Goal: Information Seeking & Learning: Learn about a topic

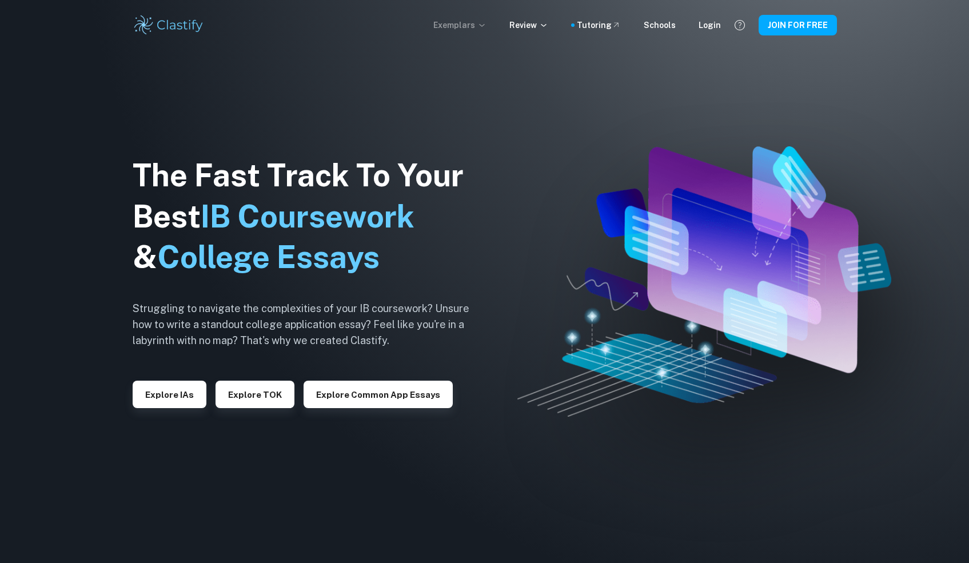
click at [454, 23] on p "Exemplars" at bounding box center [459, 25] width 53 height 13
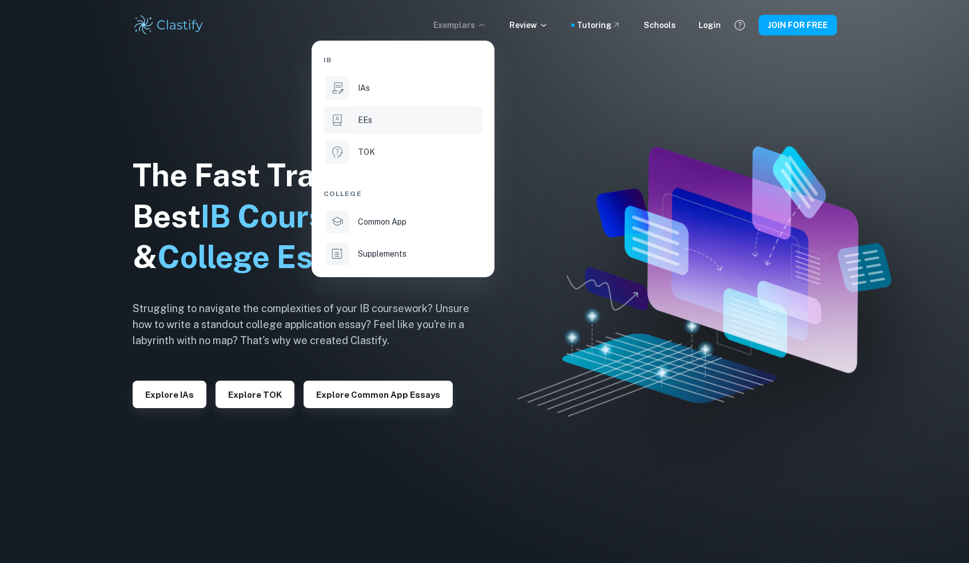
click at [384, 115] on div "EEs" at bounding box center [419, 120] width 122 height 13
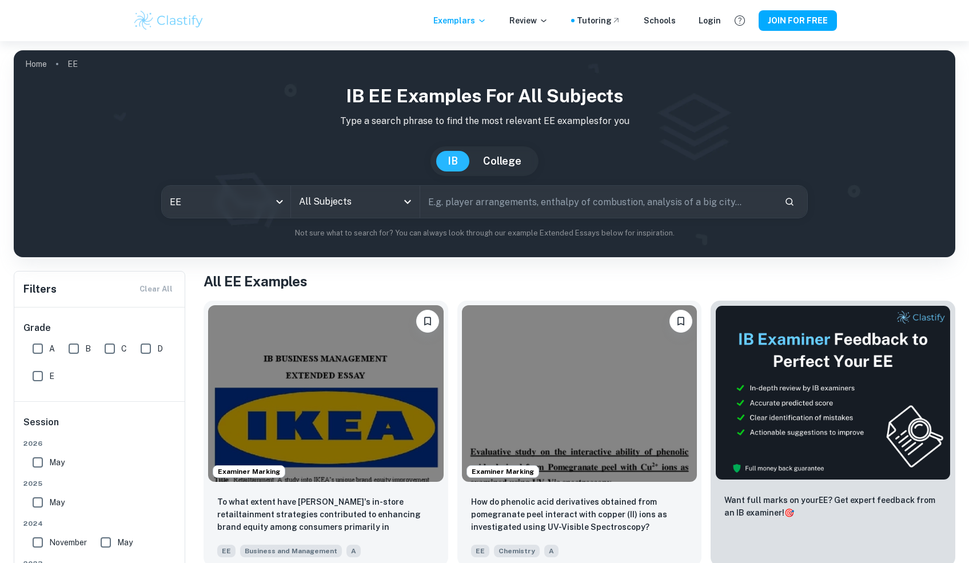
click at [345, 197] on input "All Subjects" at bounding box center [346, 202] width 101 height 22
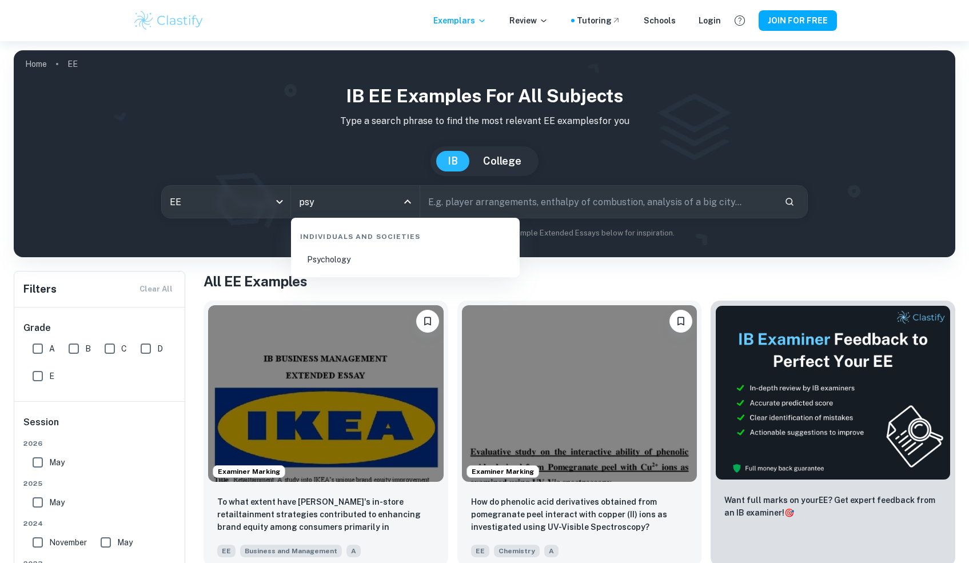
click at [365, 263] on li "Psychology" at bounding box center [405, 259] width 219 height 26
type input "Psychology"
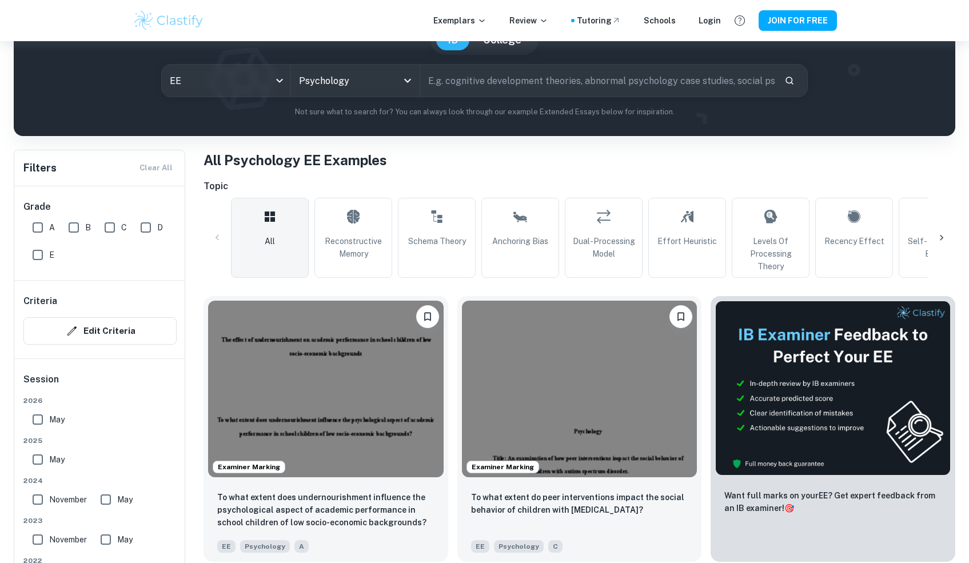
scroll to position [66, 0]
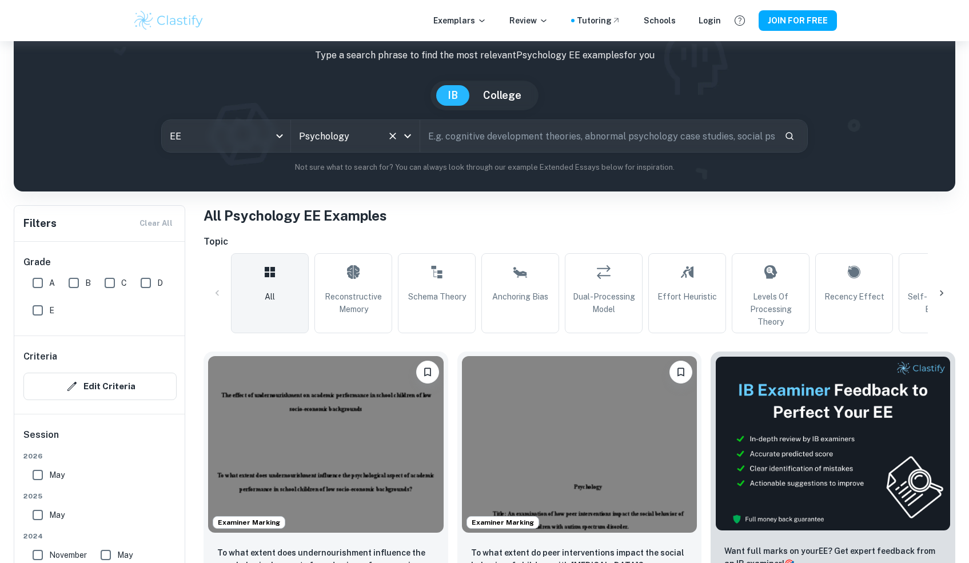
click at [407, 144] on div "Psychology All Subjects" at bounding box center [355, 136] width 129 height 32
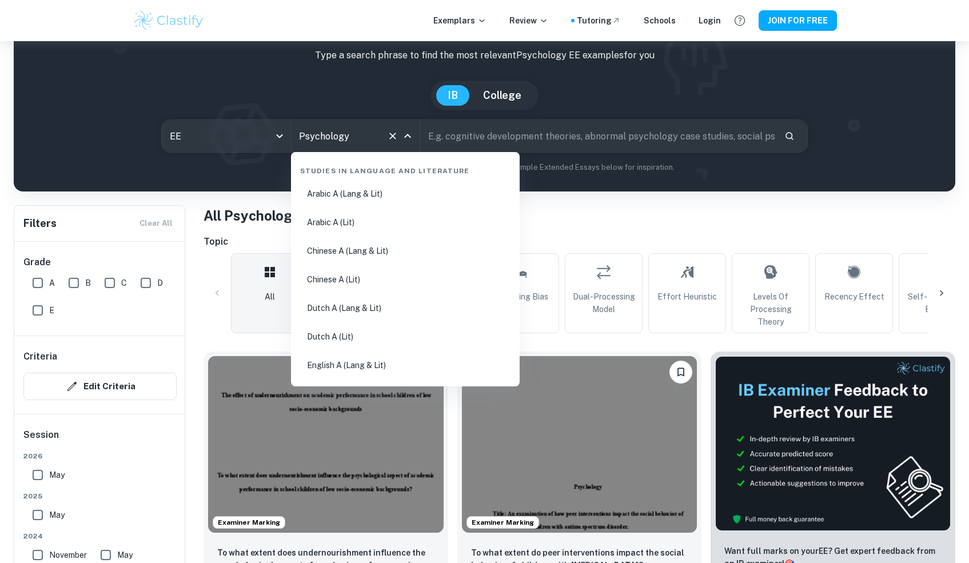
scroll to position [1412, 0]
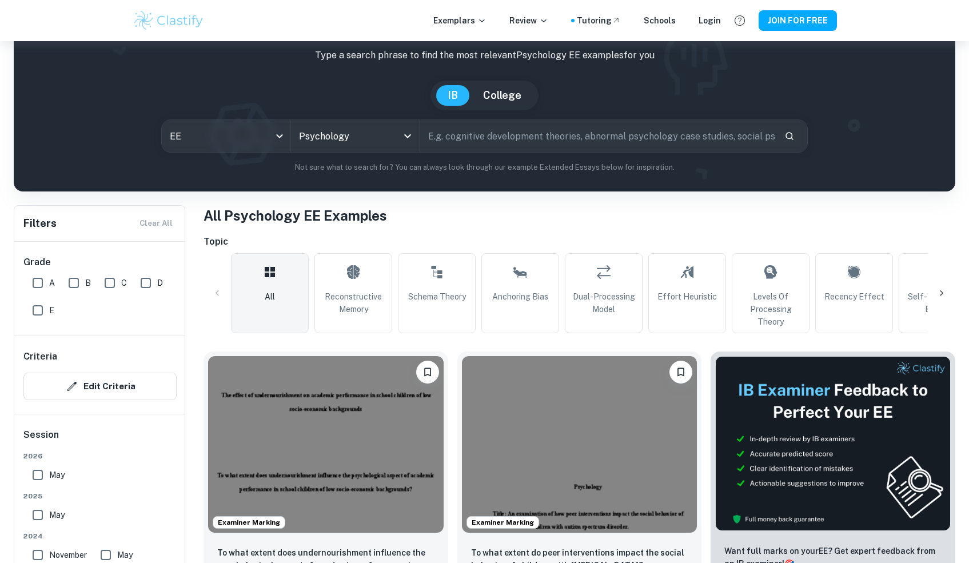
click at [479, 456] on img at bounding box center [579, 442] width 235 height 177
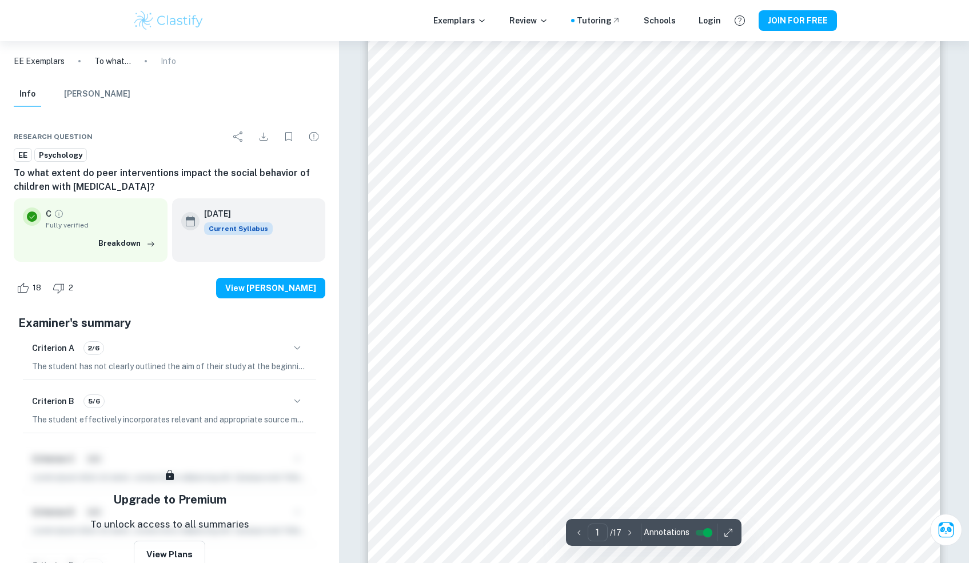
scroll to position [187, 0]
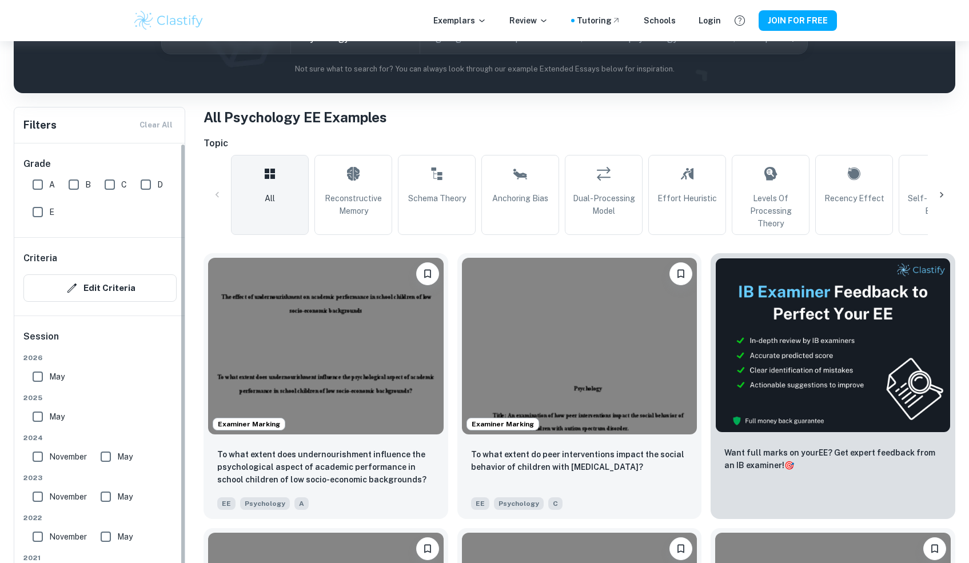
scroll to position [368, 0]
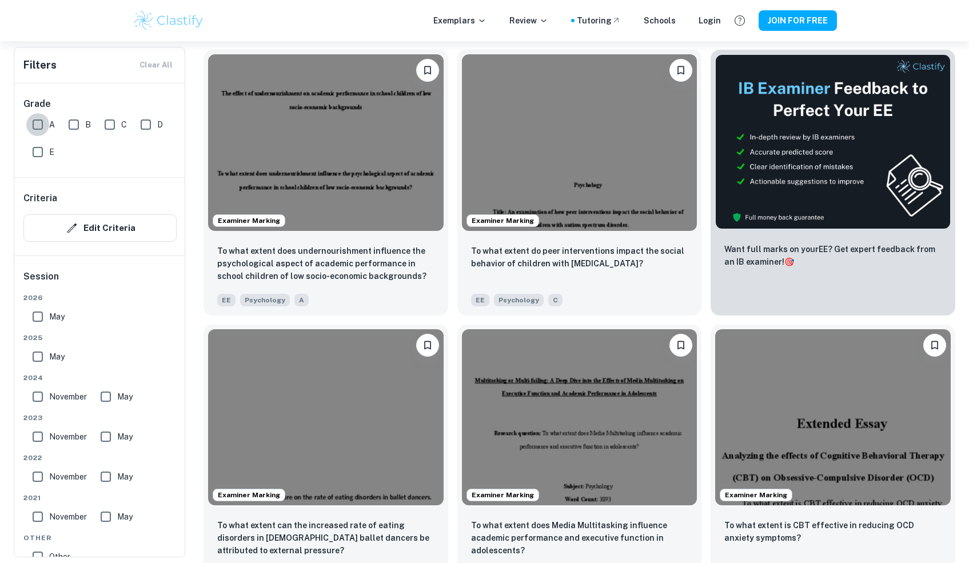
click at [34, 123] on input "A" at bounding box center [37, 124] width 23 height 23
checkbox input "true"
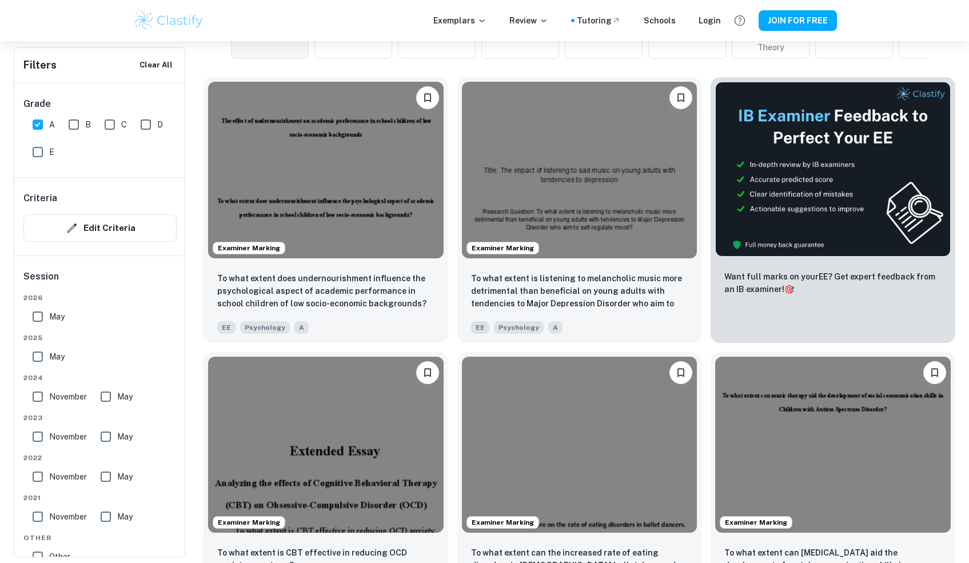
scroll to position [395, 0]
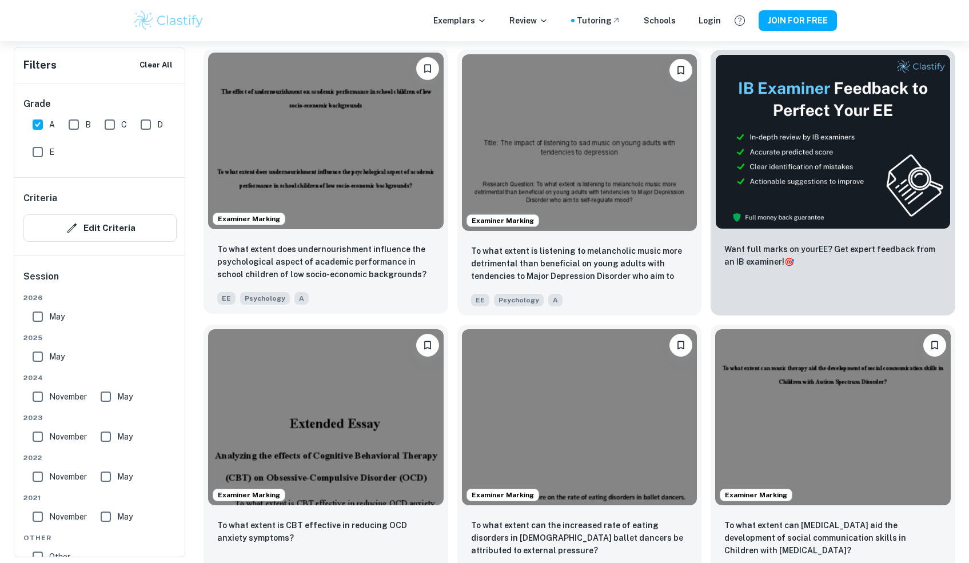
click at [272, 117] on img at bounding box center [325, 141] width 235 height 177
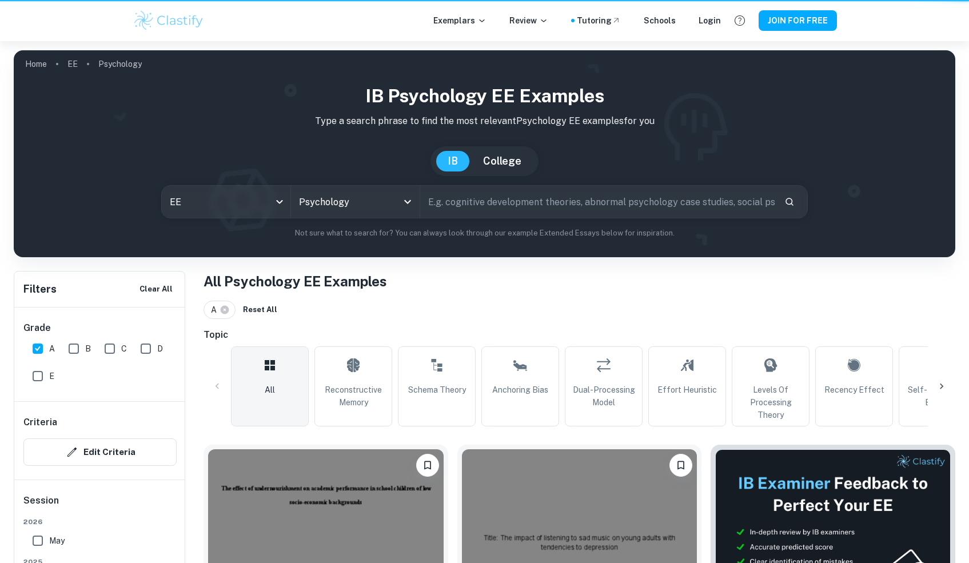
scroll to position [395, 0]
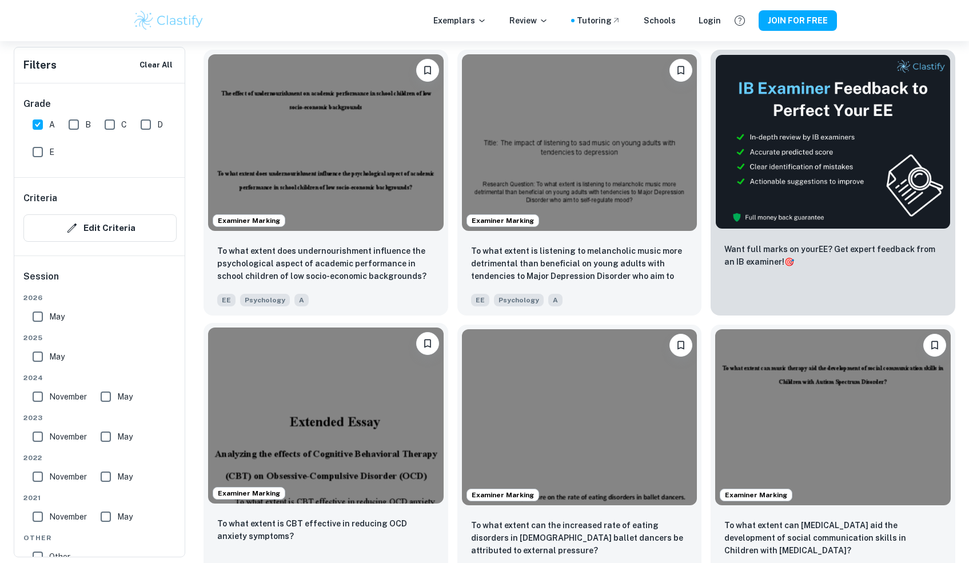
click at [309, 442] on img at bounding box center [325, 416] width 235 height 177
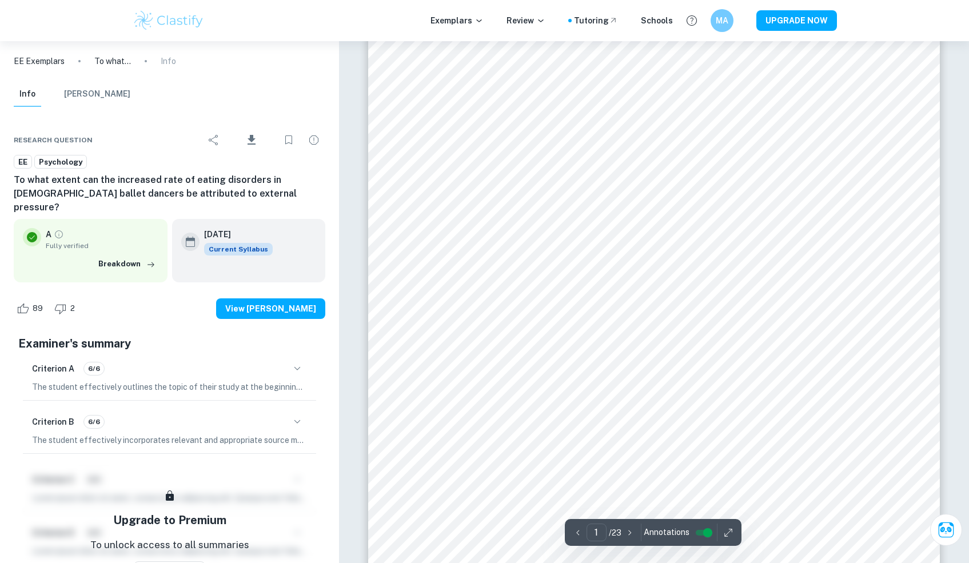
scroll to position [82, 0]
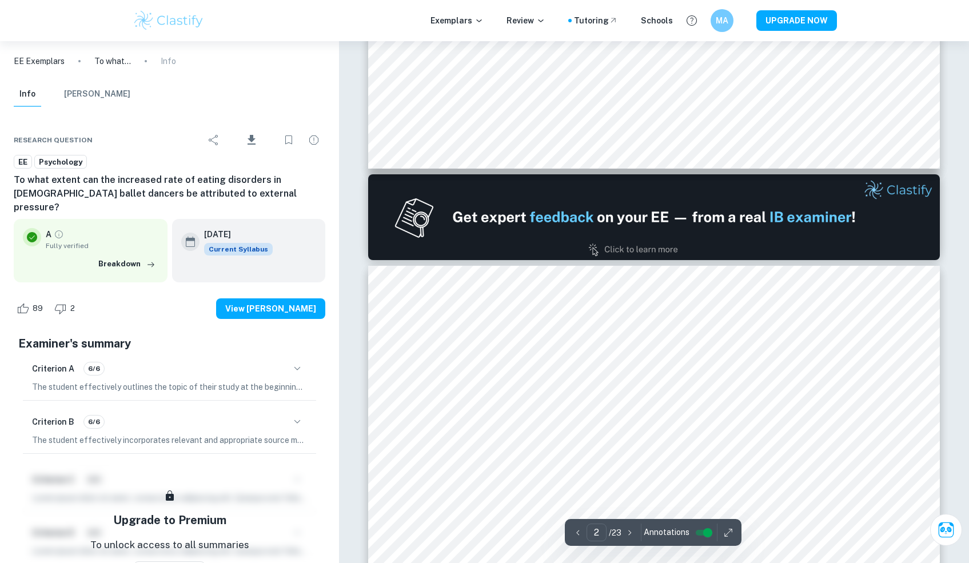
scroll to position [904, 0]
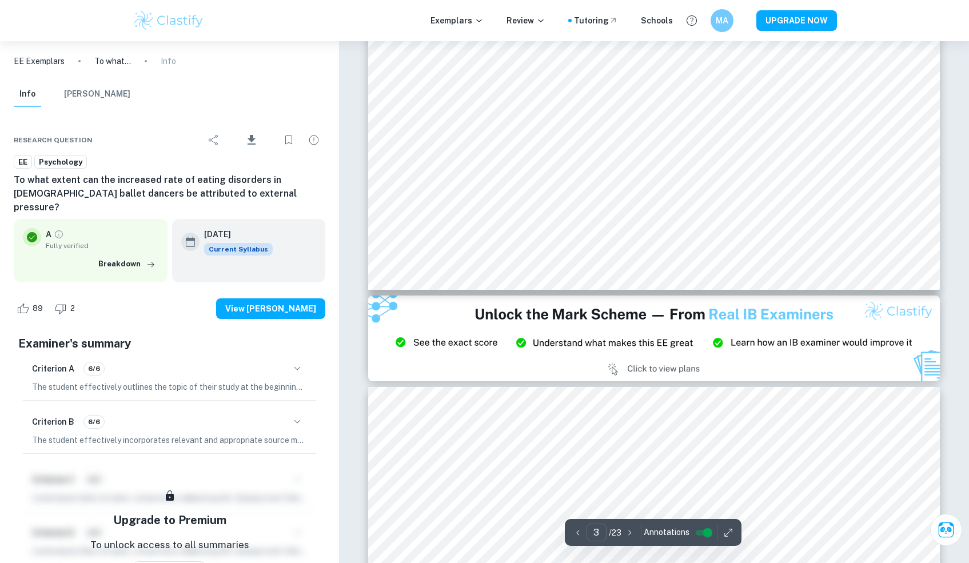
type input "2"
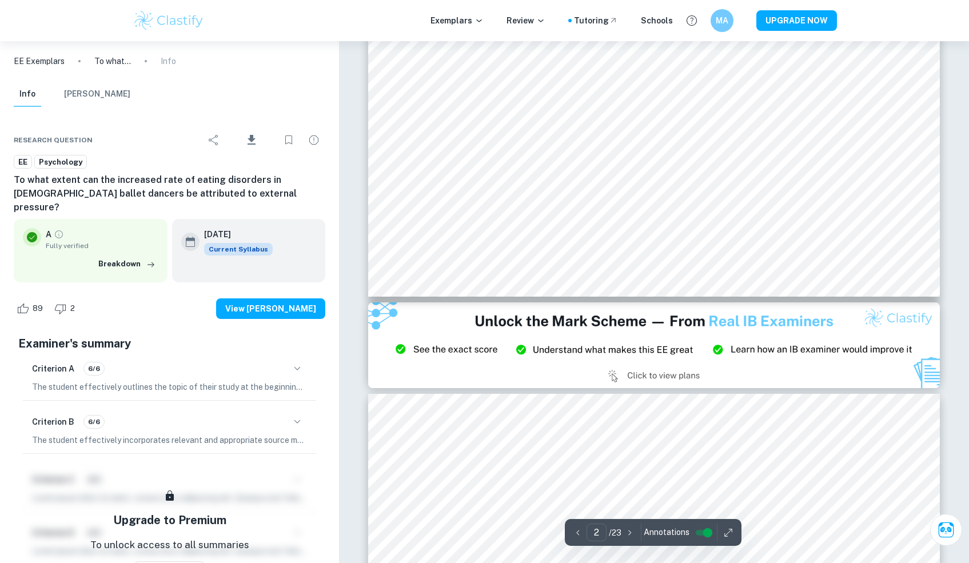
scroll to position [1332, 0]
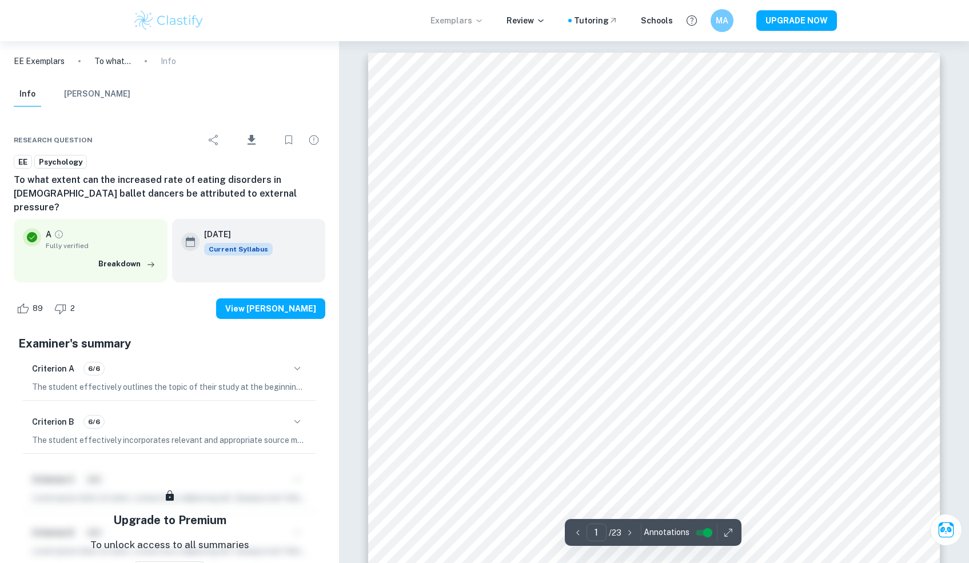
click at [452, 21] on p "Exemplars" at bounding box center [456, 20] width 53 height 13
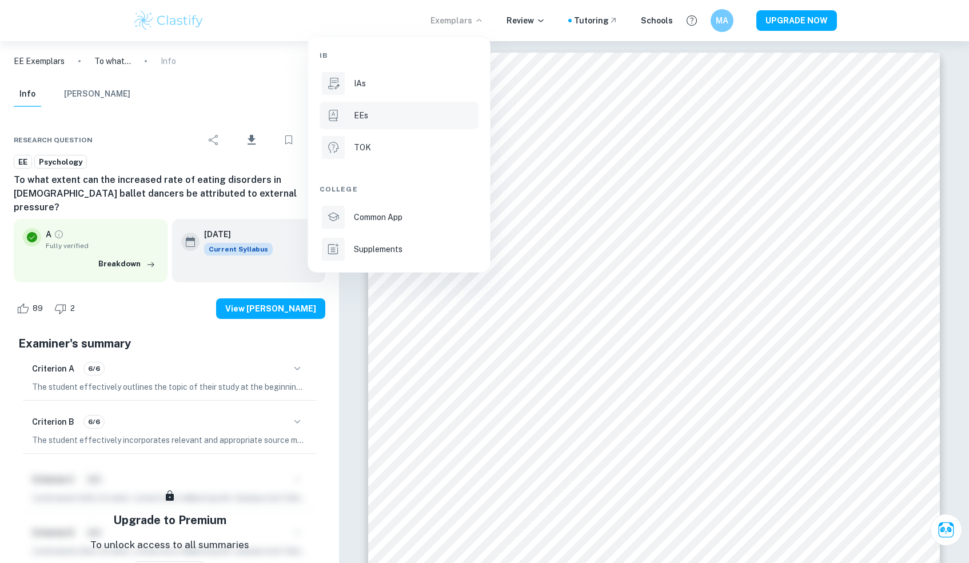
click at [420, 103] on li "EEs" at bounding box center [399, 115] width 159 height 27
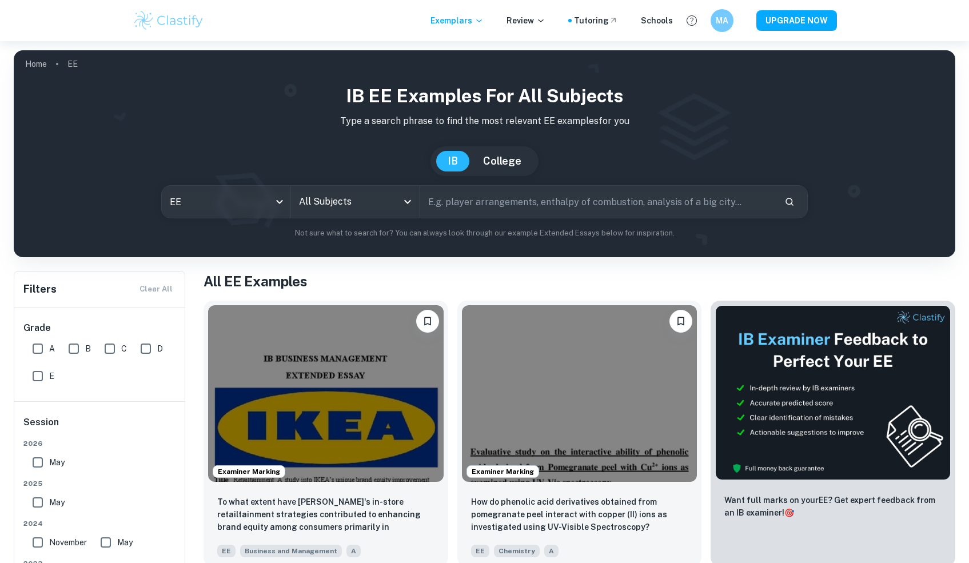
click at [364, 215] on div "All Subjects" at bounding box center [355, 202] width 129 height 32
click at [362, 207] on input "All Subjects" at bounding box center [346, 202] width 101 height 22
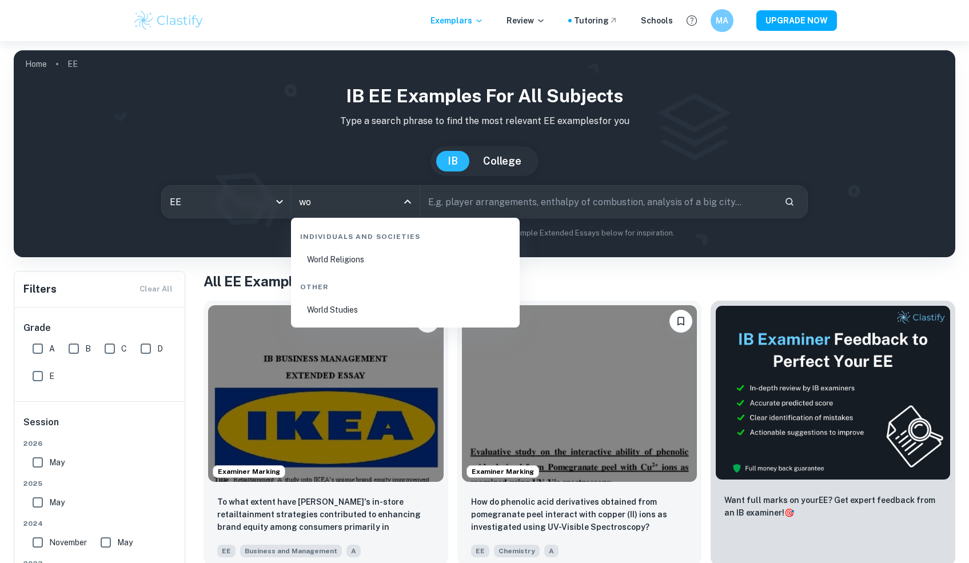
click at [348, 313] on li "World Studies" at bounding box center [405, 310] width 219 height 26
type input "World Studies"
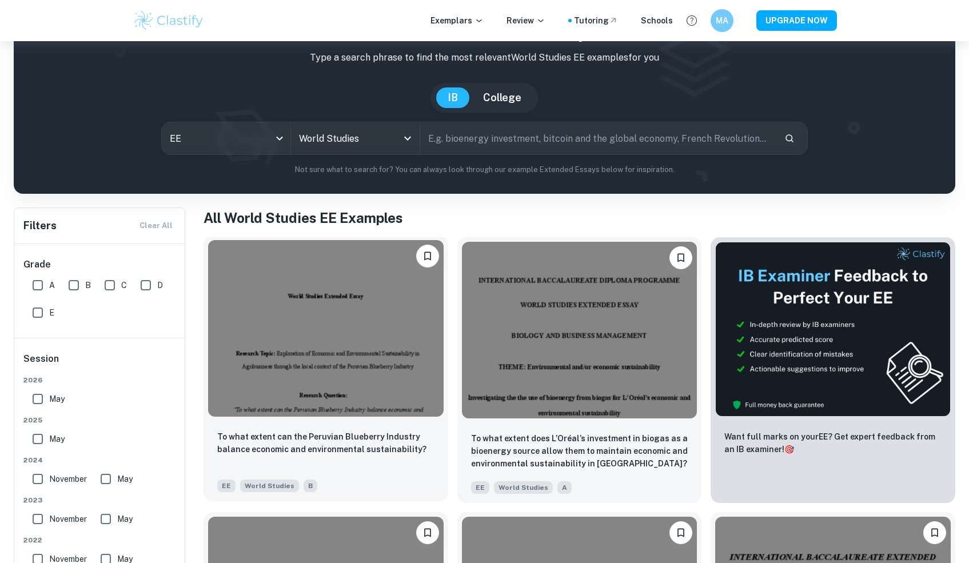
scroll to position [57, 0]
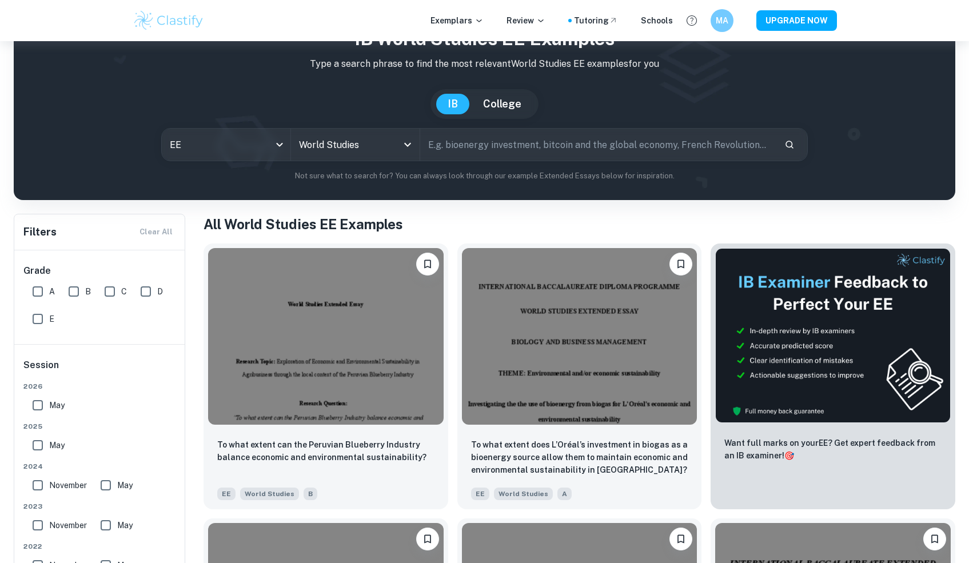
click at [37, 288] on input "A" at bounding box center [37, 291] width 23 height 23
checkbox input "true"
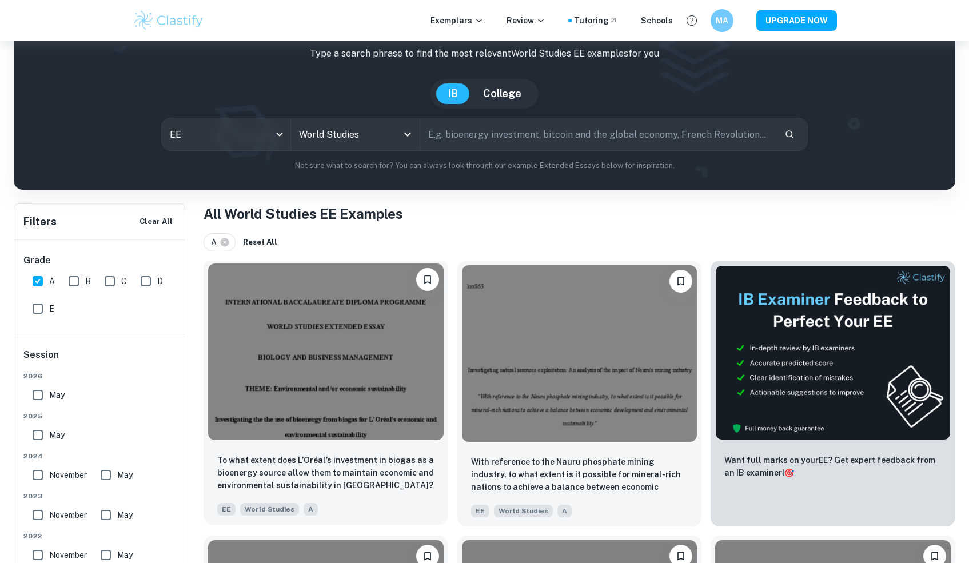
scroll to position [92, 0]
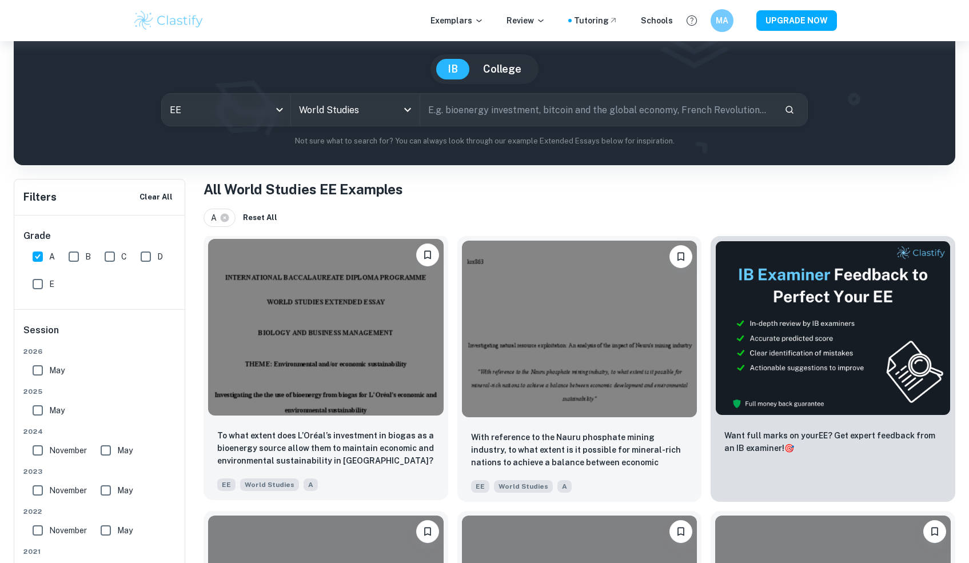
click at [369, 378] on img at bounding box center [325, 327] width 235 height 177
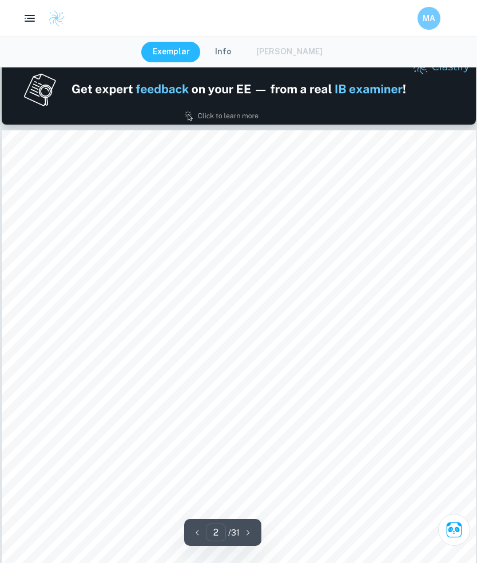
scroll to position [643, 0]
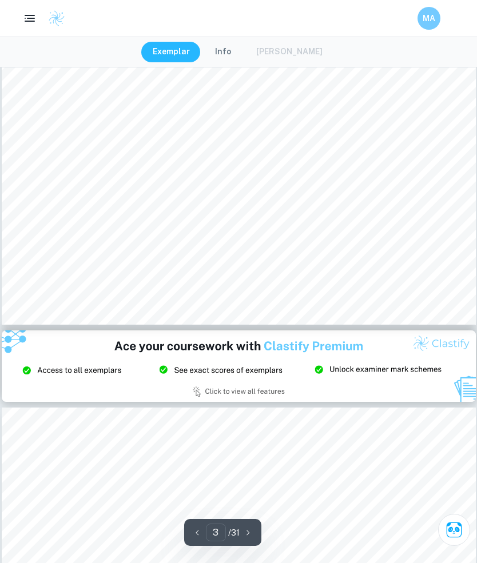
type input "2"
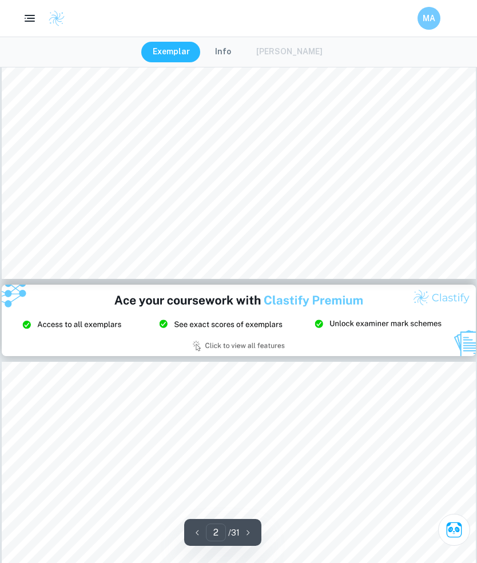
scroll to position [1115, 0]
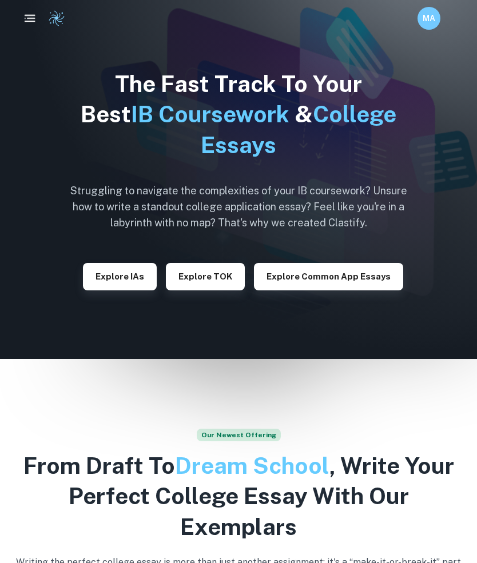
click at [28, 21] on rect "button" at bounding box center [30, 21] width 11 height 1
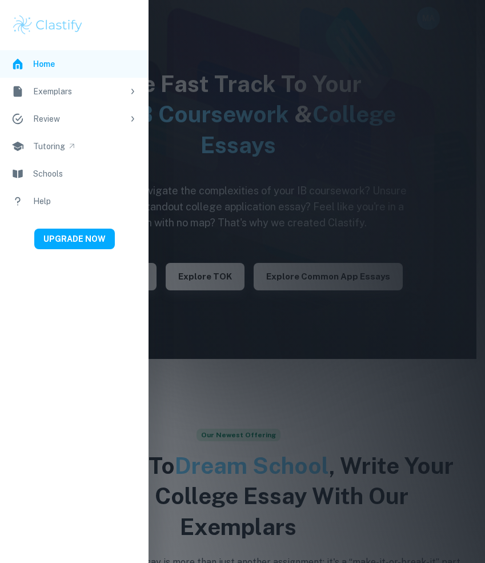
click at [69, 88] on div "Exemplars" at bounding box center [78, 91] width 90 height 13
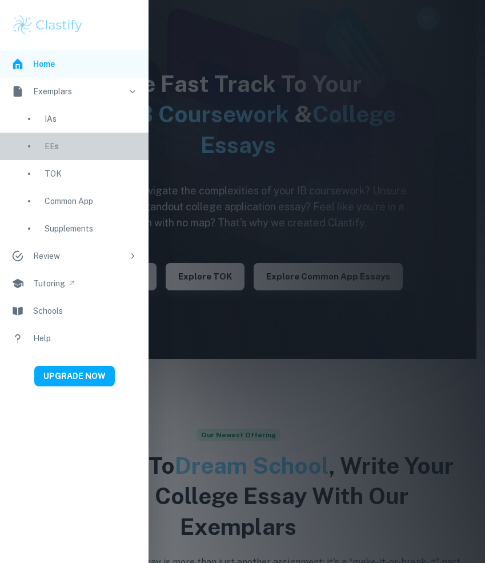
click at [68, 142] on div "EEs" at bounding box center [91, 146] width 93 height 13
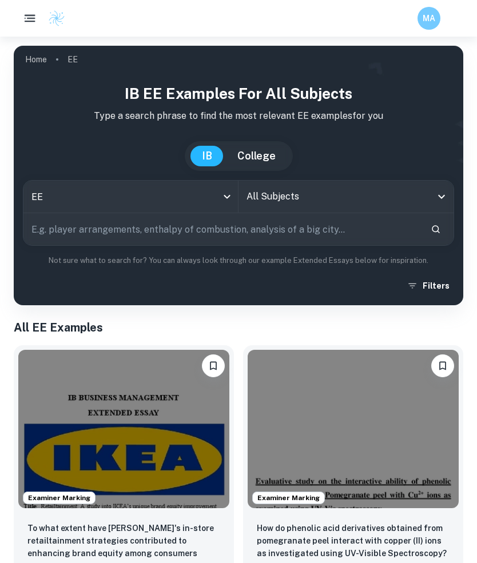
click at [289, 200] on input "All Subjects" at bounding box center [336, 197] width 187 height 22
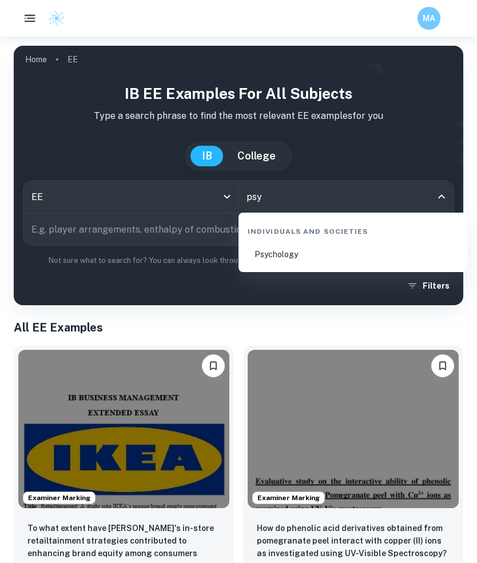
click at [298, 256] on li "Psychology" at bounding box center [352, 254] width 219 height 26
type input "Psychology"
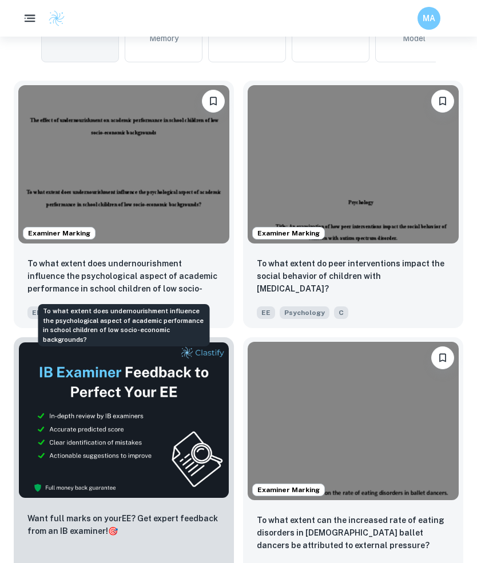
scroll to position [466, 0]
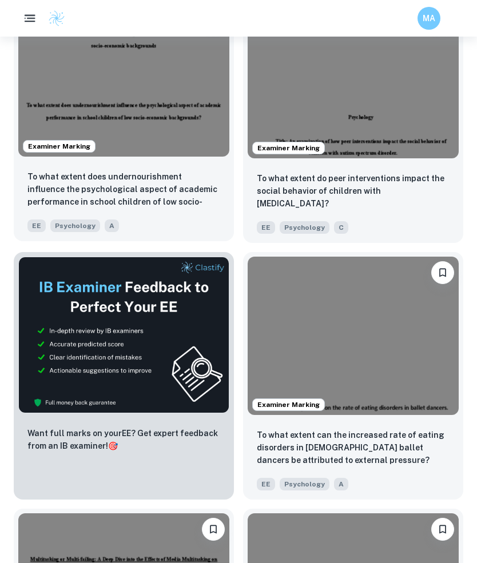
click at [144, 79] on img at bounding box center [123, 77] width 211 height 158
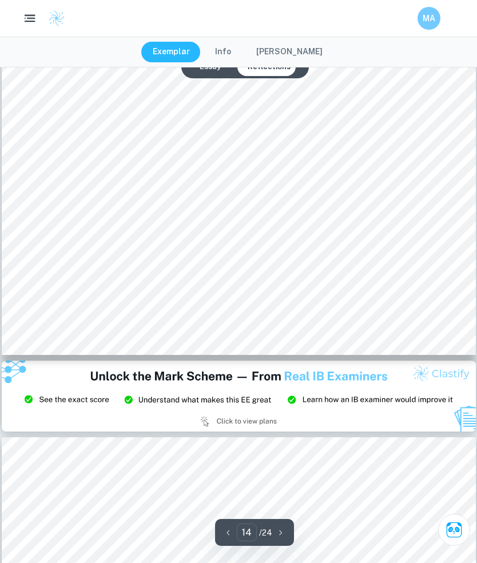
scroll to position [9260, 0]
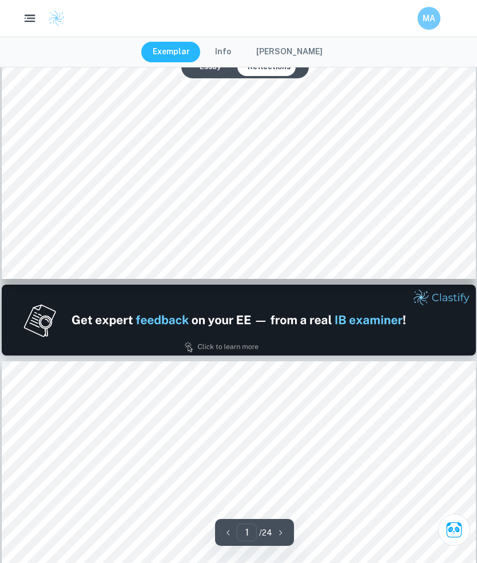
type input "2"
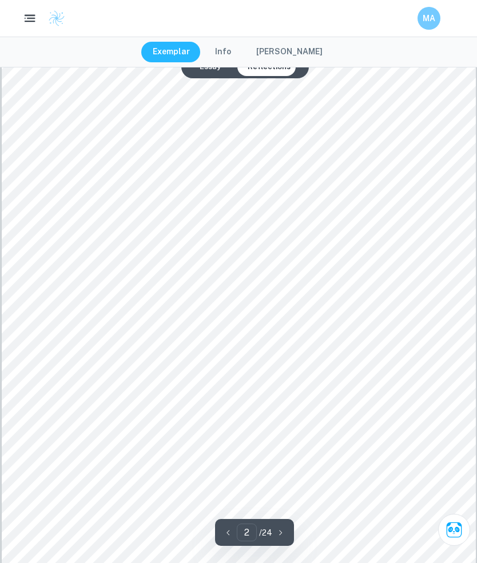
scroll to position [711, 0]
